Goal: Task Accomplishment & Management: Use online tool/utility

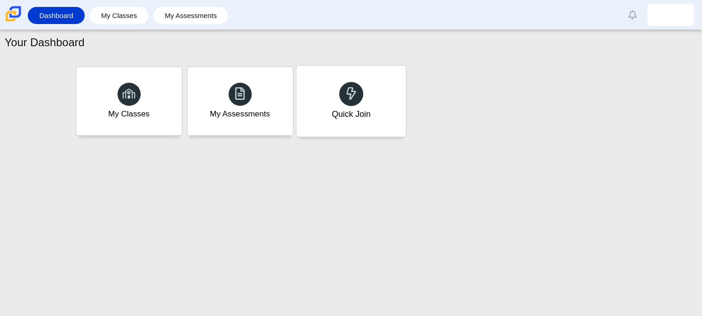
click at [354, 108] on div "Quick Join" at bounding box center [350, 114] width 39 height 12
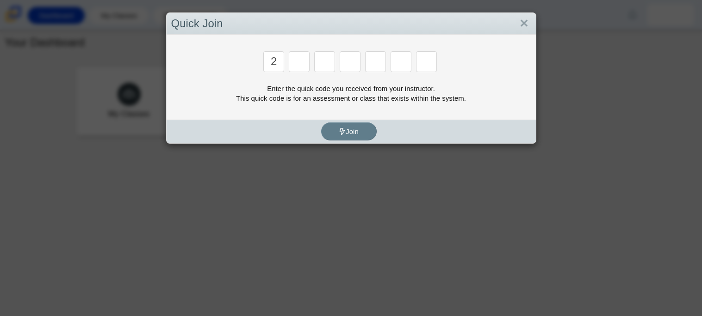
type input "2"
type input "c"
type input "u"
type input "p"
type input "s"
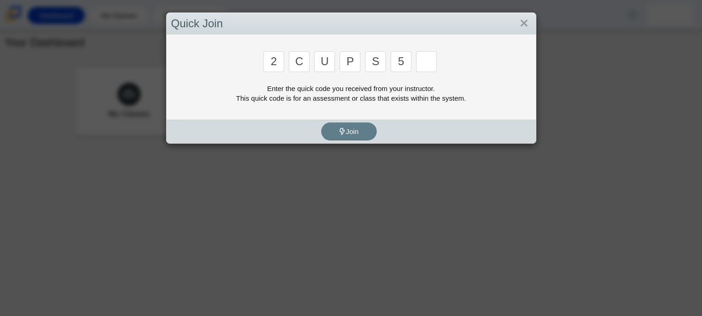
type input "5"
type input "4"
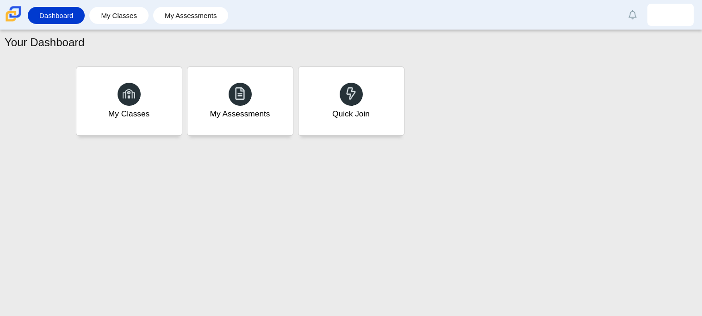
type input "a"
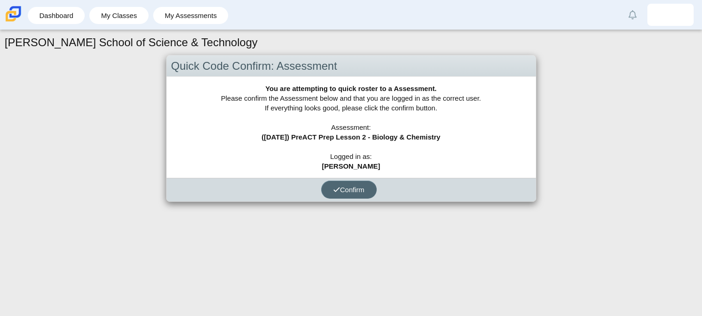
click at [364, 198] on button "Confirm" at bounding box center [349, 190] width 56 height 18
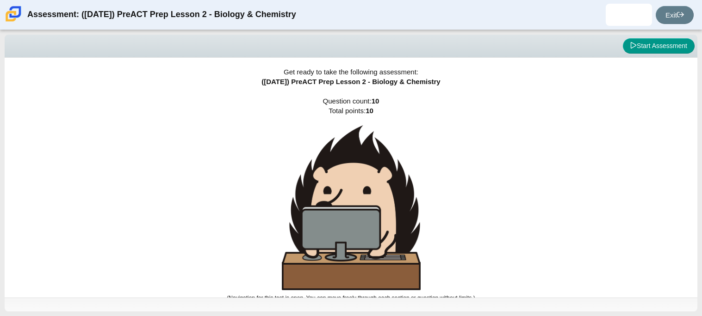
click at [642, 56] on div "Viewing Question 0 of 10 in Pacing Mode Start Assessment" at bounding box center [351, 46] width 692 height 23
click at [648, 49] on button "Start Assessment" at bounding box center [659, 46] width 72 height 16
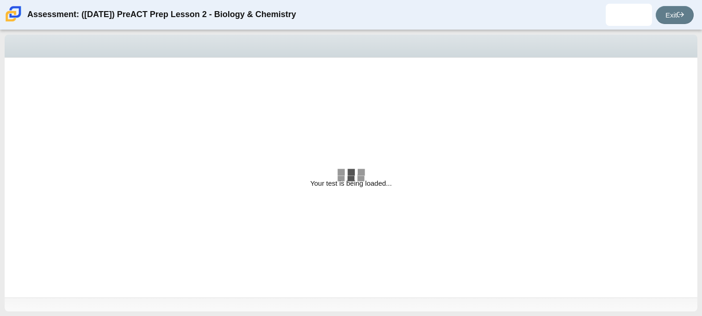
select select "88c27e0d-eae0-4ba9-ac20-9160ce6547ef"
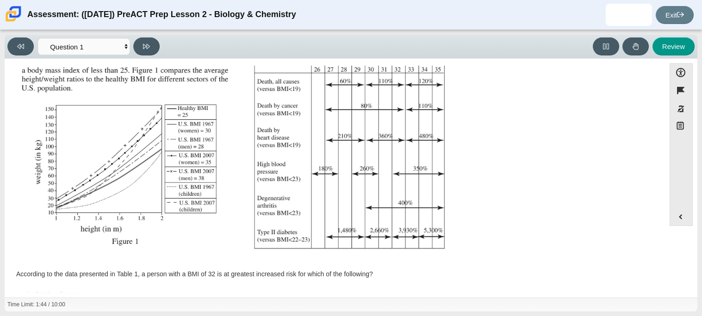
scroll to position [197, 0]
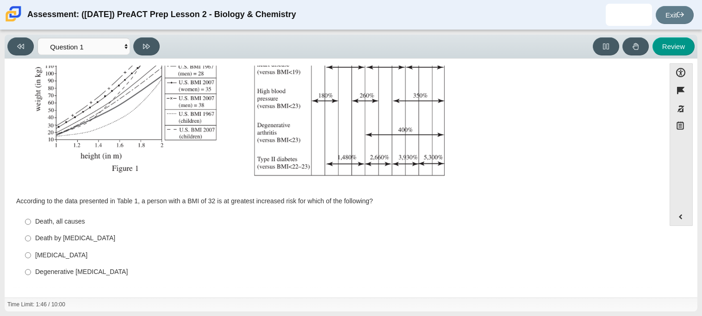
click at [61, 219] on div "Death, all causes" at bounding box center [341, 221] width 613 height 9
click at [31, 219] on input "Death, all causes Death, all causes" at bounding box center [28, 222] width 6 height 17
radio input "true"
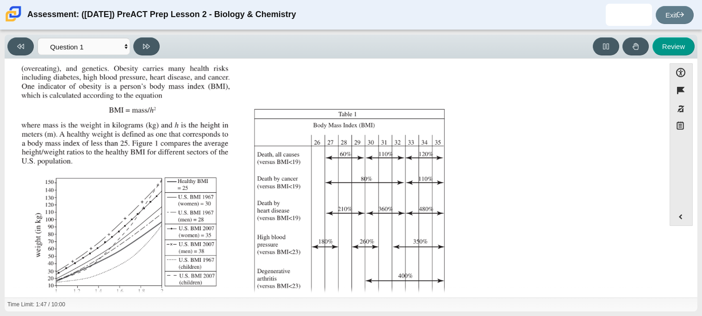
scroll to position [43, 0]
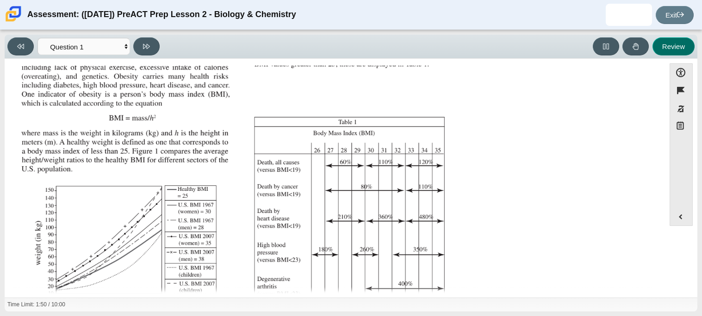
click at [676, 44] on button "Review" at bounding box center [673, 46] width 42 height 18
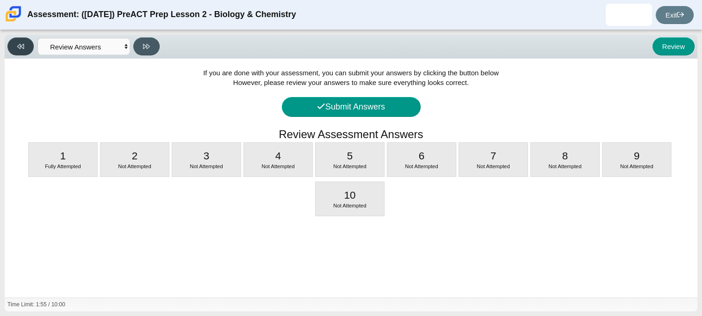
click at [25, 49] on button at bounding box center [20, 46] width 26 height 18
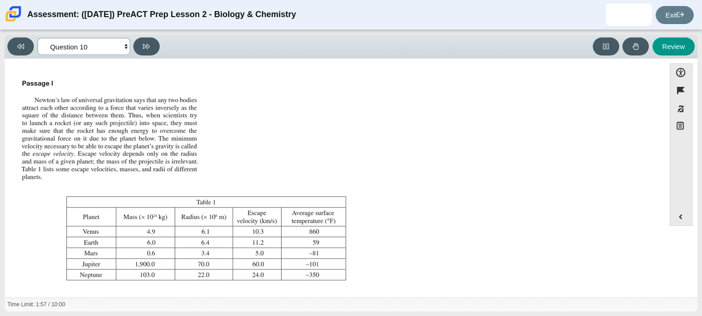
click at [119, 49] on select "Questions Question 1 Question 2 Question 3 Question 4 Question 5 Question 6 Que…" at bounding box center [83, 46] width 93 height 17
select select "88c27e0d-eae0-4ba9-ac20-9160ce6547ef"
click at [37, 38] on select "Questions Question 1 Question 2 Question 3 Question 4 Question 5 Question 6 Que…" at bounding box center [83, 46] width 93 height 17
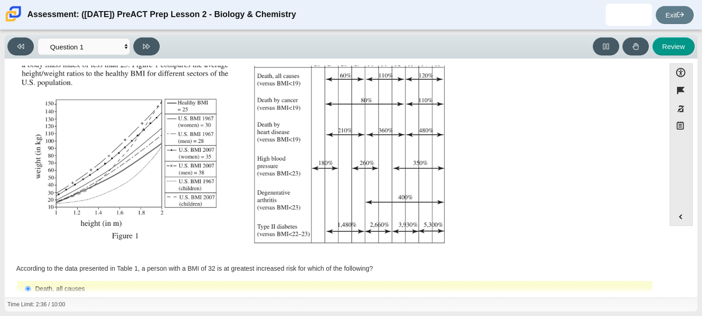
scroll to position [197, 0]
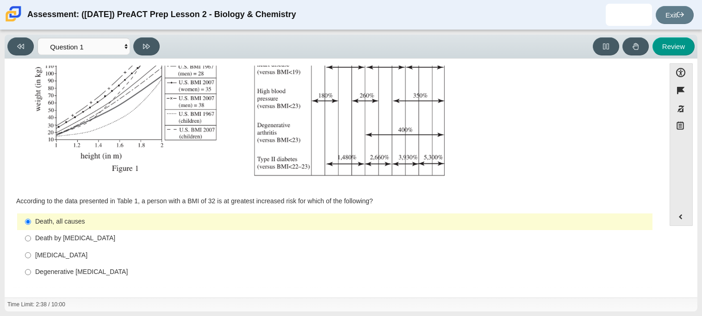
click at [84, 259] on div "[MEDICAL_DATA]" at bounding box center [341, 255] width 613 height 9
click at [31, 259] on input "Type II [MEDICAL_DATA] II [MEDICAL_DATA]" at bounding box center [28, 255] width 6 height 17
radio input "true"
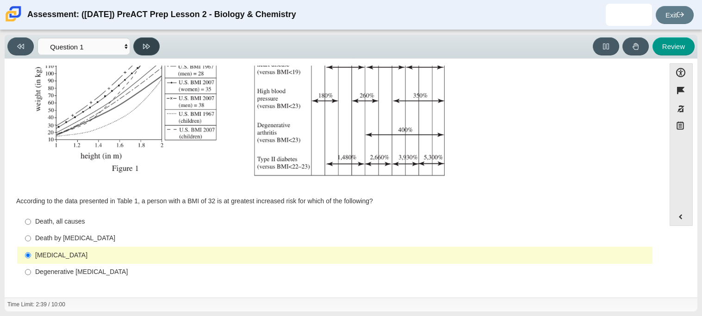
click at [141, 50] on button at bounding box center [146, 46] width 26 height 18
select select "f31ee183-ab53-48c9-9374-3a18949ab500"
